Goal: Transaction & Acquisition: Book appointment/travel/reservation

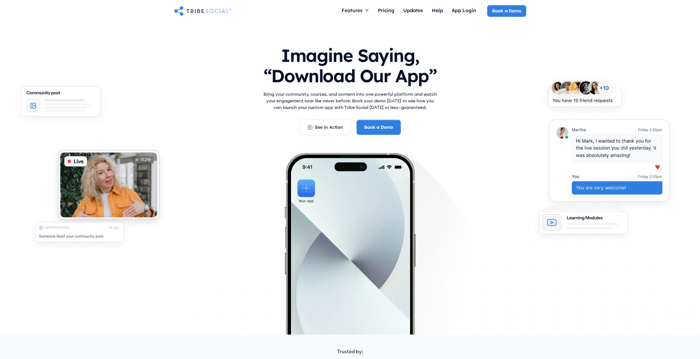
click at [300, 56] on h1 "Imagine Saying, “Download Our App”" at bounding box center [350, 64] width 176 height 49
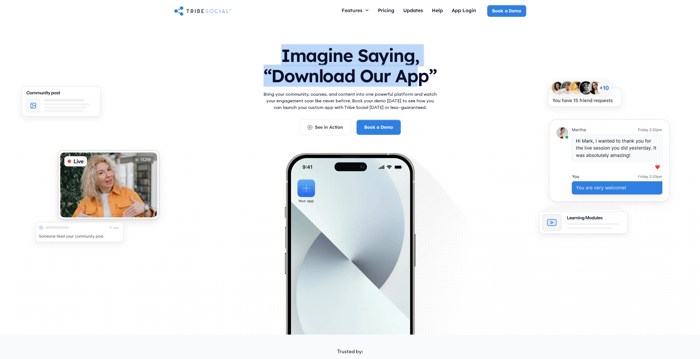
drag, startPoint x: 283, startPoint y: 56, endPoint x: 423, endPoint y: 82, distance: 142.6
click at [419, 83] on h1 "Imagine Saying, “Download Our App”" at bounding box center [350, 64] width 176 height 49
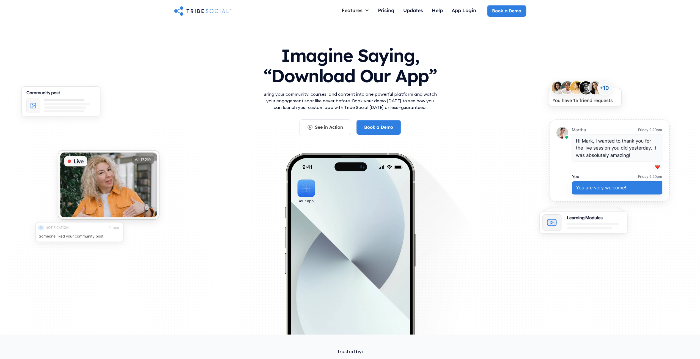
click at [432, 82] on h1 "Imagine Saying, “Download Our App”" at bounding box center [350, 64] width 176 height 49
click at [290, 64] on h1 "Imagine Saying, “Download Our App”" at bounding box center [350, 64] width 176 height 49
click at [343, 78] on h1 "Imagine Saying, “Download Our App”" at bounding box center [350, 64] width 176 height 49
click at [295, 53] on h1 "Imagine Saying, “Download Our App”" at bounding box center [350, 64] width 176 height 49
drag, startPoint x: 295, startPoint y: 54, endPoint x: 339, endPoint y: 65, distance: 45.2
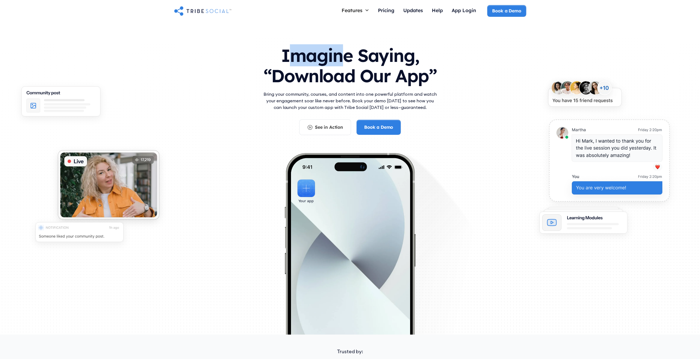
click at [339, 65] on h1 "Imagine Saying, “Download Our App”" at bounding box center [350, 64] width 176 height 49
click at [397, 80] on h1 "Imagine Saying, “Download Our App”" at bounding box center [350, 64] width 176 height 49
click at [411, 81] on h1 "Imagine Saying, “Download Our App”" at bounding box center [350, 64] width 176 height 49
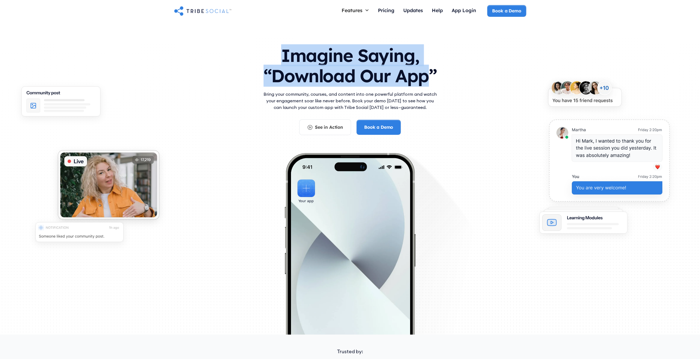
drag, startPoint x: 411, startPoint y: 81, endPoint x: 273, endPoint y: 58, distance: 140.1
click at [271, 58] on h1 "Imagine Saying, “Download Our App”" at bounding box center [350, 64] width 176 height 49
click at [267, 37] on div at bounding box center [267, 37] width 0 height 0
click at [279, 74] on h1 "Imagine Saying, “Download Our App”" at bounding box center [350, 64] width 176 height 49
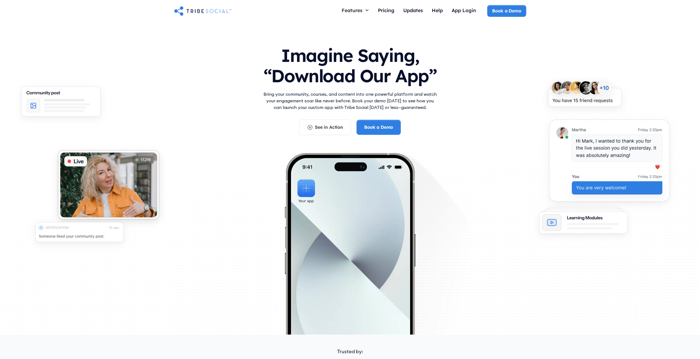
click at [368, 109] on p "Bring your community, courses, and content into one powerful platform and watch…" at bounding box center [350, 101] width 176 height 20
click at [310, 94] on p "Bring your community, courses, and content into one powerful platform and watch…" at bounding box center [350, 101] width 176 height 20
click at [265, 94] on p "Bring your community, courses, and content into one powerful platform and watch…" at bounding box center [350, 101] width 176 height 20
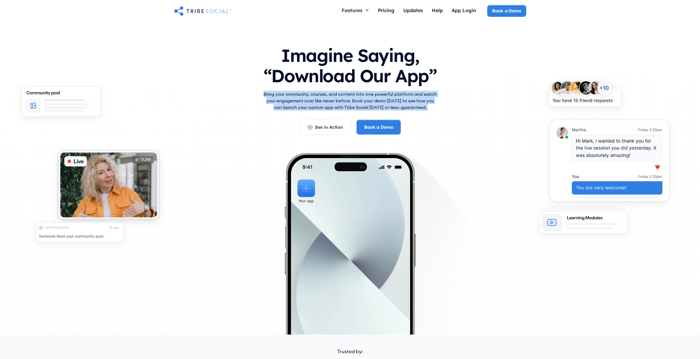
drag, startPoint x: 265, startPoint y: 94, endPoint x: 430, endPoint y: 109, distance: 165.3
click at [430, 109] on p "Bring your community, courses, and content into one powerful platform and watch…" at bounding box center [350, 101] width 176 height 20
click at [426, 84] on div at bounding box center [426, 84] width 0 height 0
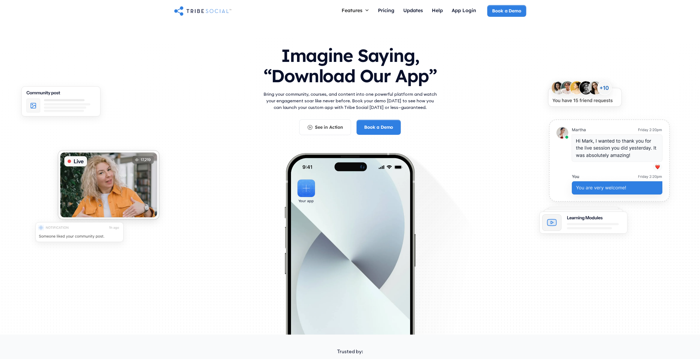
click at [260, 148] on div "Imagine Saying, “Download Our App” Bring your community, courses, and content i…" at bounding box center [350, 158] width 352 height 236
click at [107, 189] on img at bounding box center [108, 186] width 119 height 87
click at [145, 164] on img at bounding box center [108, 186] width 119 height 87
click at [146, 160] on img at bounding box center [108, 186] width 119 height 87
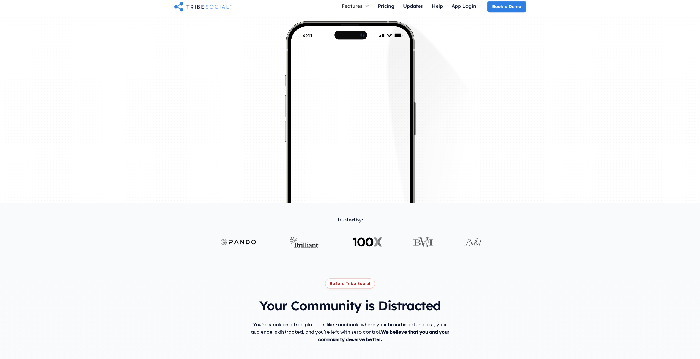
scroll to position [82, 0]
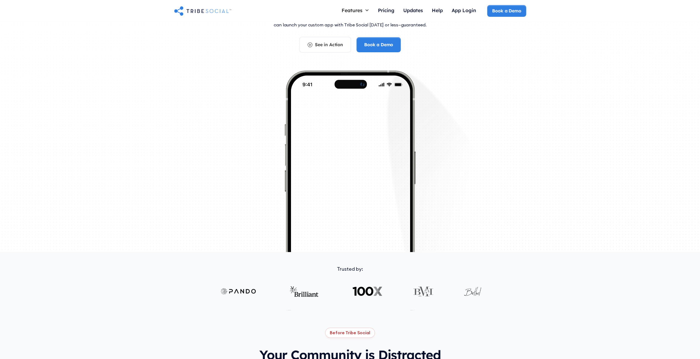
click at [250, 208] on img at bounding box center [289, 194] width 103 height 40
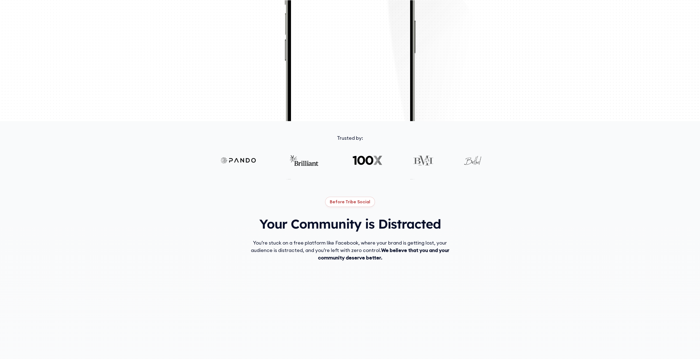
scroll to position [220, 0]
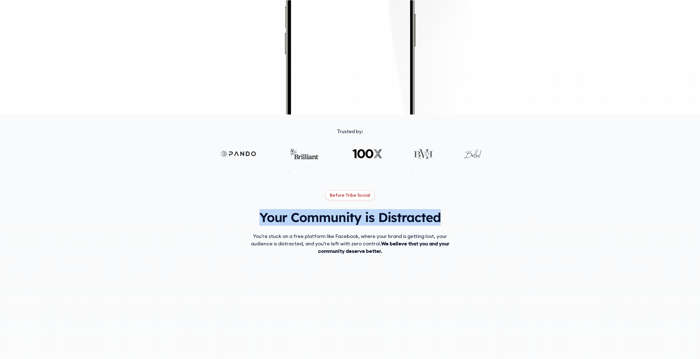
drag, startPoint x: 258, startPoint y: 215, endPoint x: 440, endPoint y: 211, distance: 182.0
click at [440, 211] on div "Before Tribe Social Your Community is Distracted You’re stuck on a free platfor…" at bounding box center [350, 304] width 352 height 229
click at [436, 201] on div at bounding box center [436, 201] width 0 height 0
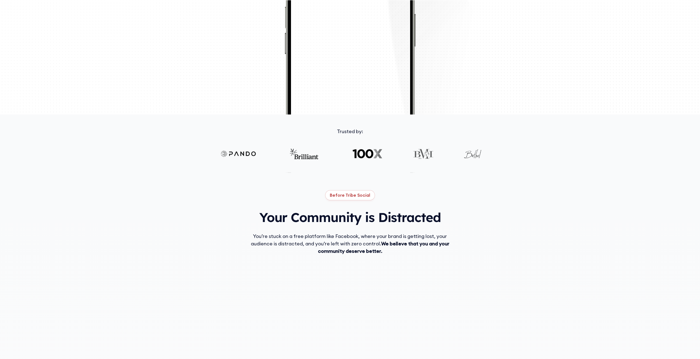
click at [369, 258] on div "Before Tribe Social Your Community is Distracted You’re stuck on a free platfor…" at bounding box center [350, 304] width 352 height 229
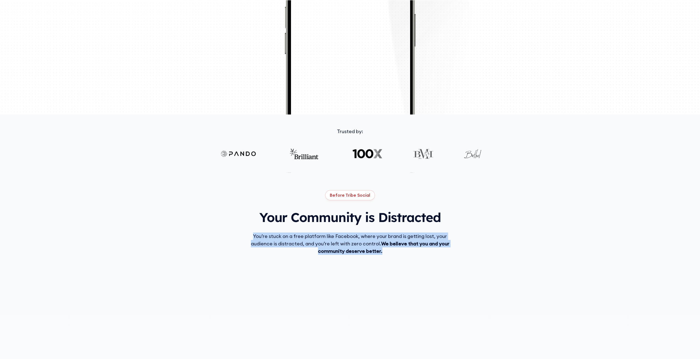
drag, startPoint x: 252, startPoint y: 234, endPoint x: 412, endPoint y: 249, distance: 160.4
click at [412, 249] on div "Before Tribe Social Your Community is Distracted You’re stuck on a free platfor…" at bounding box center [350, 304] width 352 height 229
click at [408, 254] on div at bounding box center [408, 254] width 0 height 0
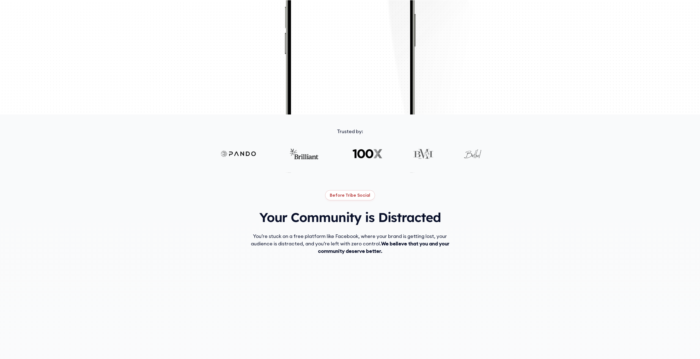
drag, startPoint x: 344, startPoint y: 200, endPoint x: 388, endPoint y: 206, distance: 43.8
drag, startPoint x: 377, startPoint y: 211, endPoint x: 303, endPoint y: 180, distance: 79.3
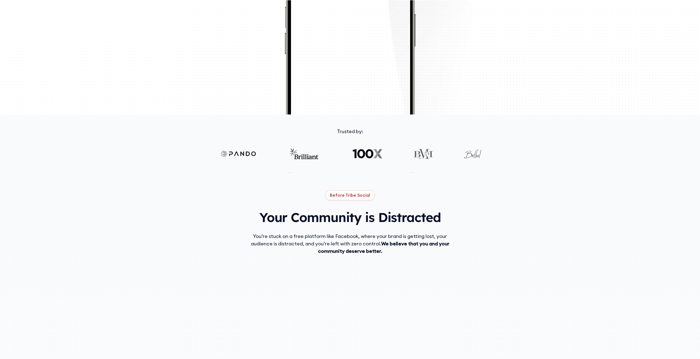
click at [230, 168] on div at bounding box center [350, 160] width 352 height 24
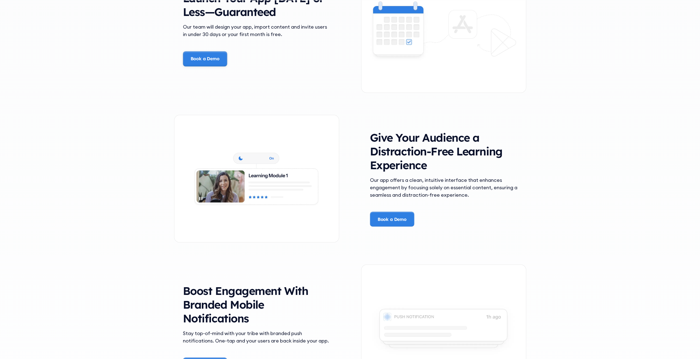
scroll to position [935, 0]
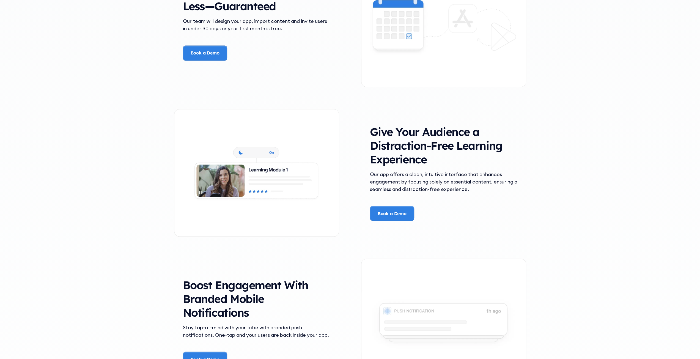
click at [385, 134] on h3 "Give Your Audience a Distraction-Free Learning Experience" at bounding box center [443, 145] width 147 height 41
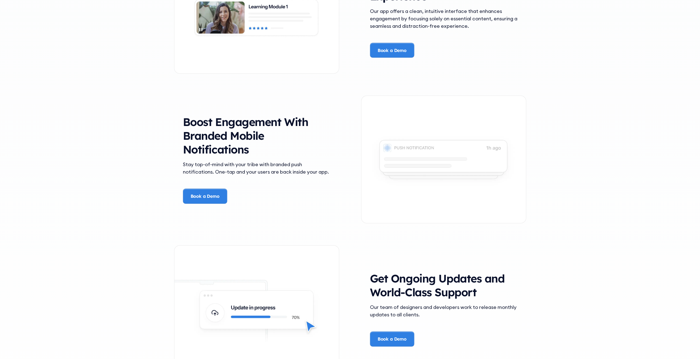
scroll to position [1100, 0]
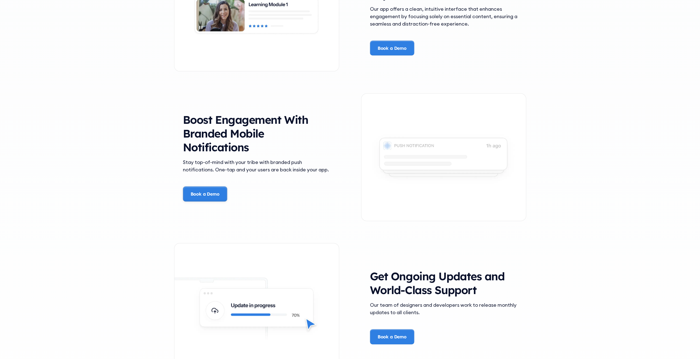
click at [204, 199] on link "Book a Demo" at bounding box center [205, 193] width 44 height 15
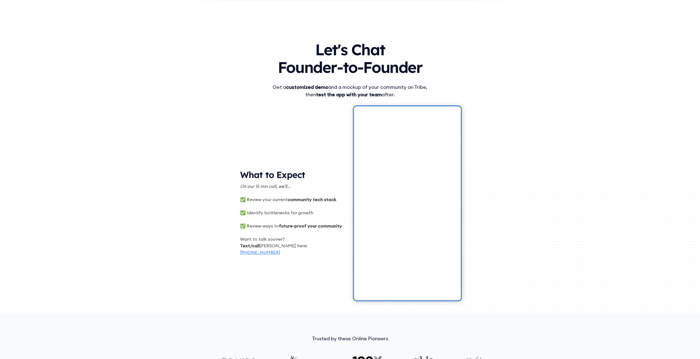
click at [259, 175] on h2 "What to Expect" at bounding box center [293, 176] width 106 height 14
click at [257, 241] on p "Want to talk sooner?" at bounding box center [293, 239] width 106 height 7
click at [244, 240] on p "Want to talk sooner?" at bounding box center [293, 239] width 106 height 7
click at [324, 90] on div "Get a customized demo and a mockup of your community on Tribe, then test the ap…" at bounding box center [350, 90] width 176 height 15
click at [343, 79] on div "Let's Chat Founder-to-Founder" at bounding box center [349, 59] width 325 height 48
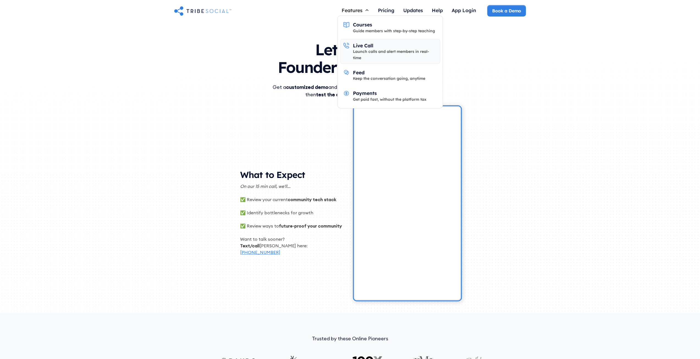
click at [355, 45] on div "Live Call" at bounding box center [363, 45] width 20 height 6
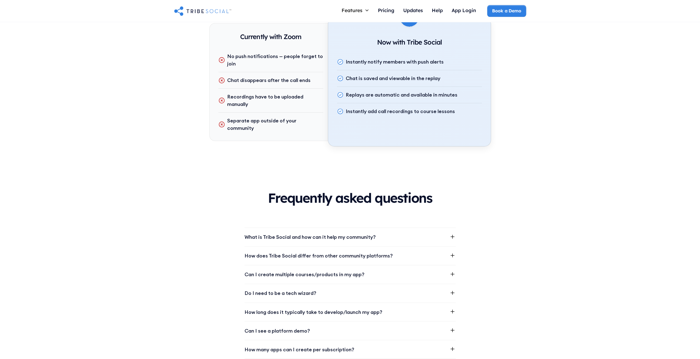
scroll to position [742, 0]
